Goal: Learn about a topic

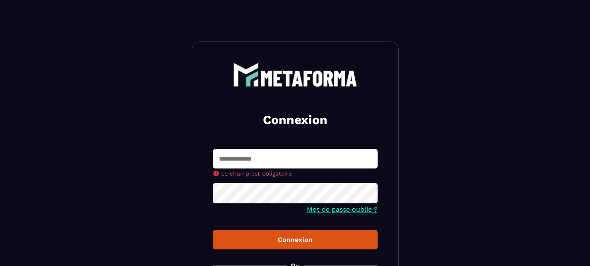
type input "**********"
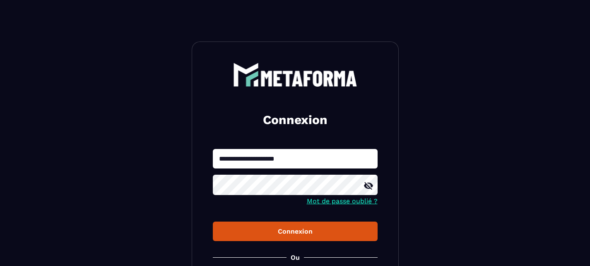
click at [271, 230] on div "Connexion" at bounding box center [296, 231] width 152 height 8
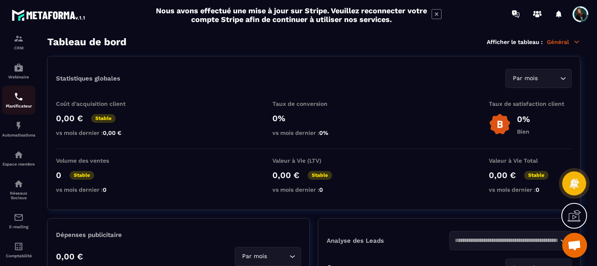
scroll to position [65, 0]
click at [19, 159] on img at bounding box center [19, 154] width 10 height 10
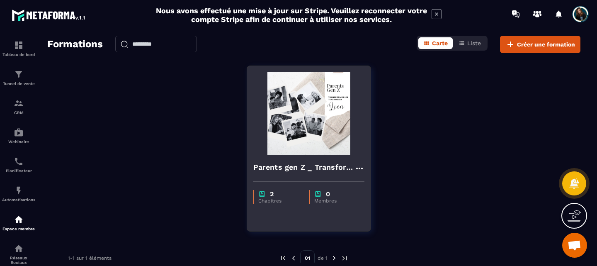
scroll to position [34, 0]
click at [311, 165] on h4 "Parents gen Z _ Transformer les tensions en lien" at bounding box center [303, 167] width 101 height 12
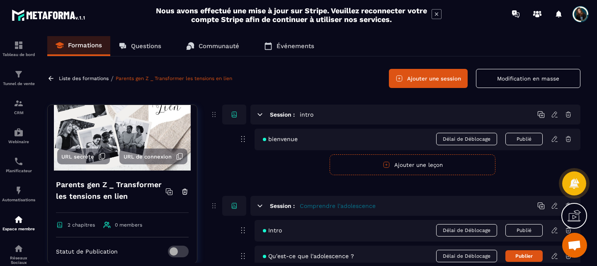
scroll to position [45, 0]
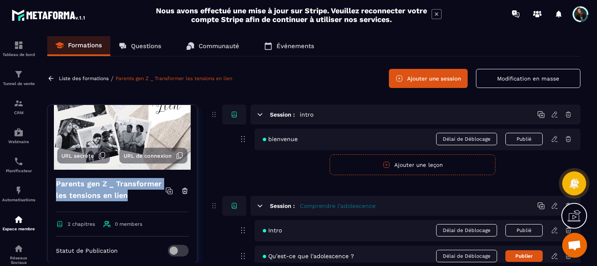
drag, startPoint x: 57, startPoint y: 183, endPoint x: 98, endPoint y: 213, distance: 50.4
click at [98, 203] on div "Parents gen Z _ Transformer les tensions en lien" at bounding box center [122, 190] width 133 height 25
copy h4 "Parents gen Z _ Transformer les tensions en lien"
